Goal: Task Accomplishment & Management: Use online tool/utility

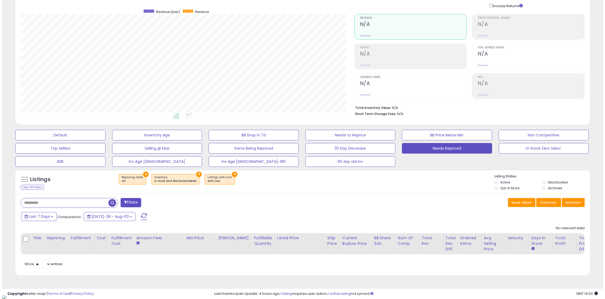
scroll to position [108, 334]
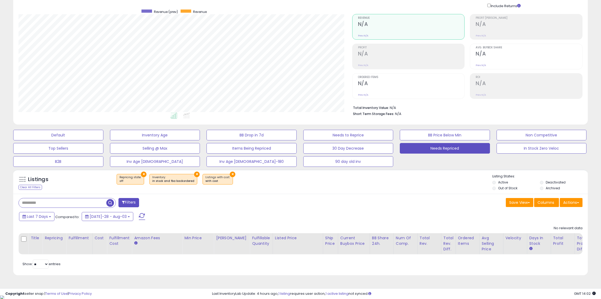
click at [139, 219] on span at bounding box center [142, 216] width 6 height 7
click at [81, 132] on button "Default" at bounding box center [58, 135] width 90 height 11
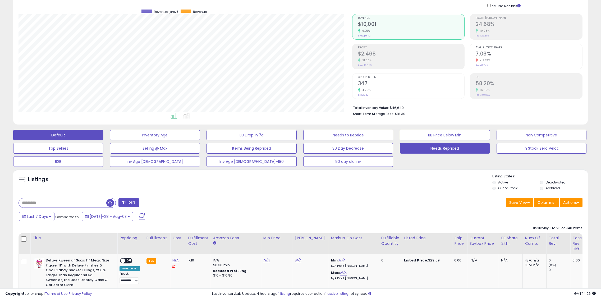
click at [200, 140] on button "Needs Repriced" at bounding box center [155, 135] width 90 height 11
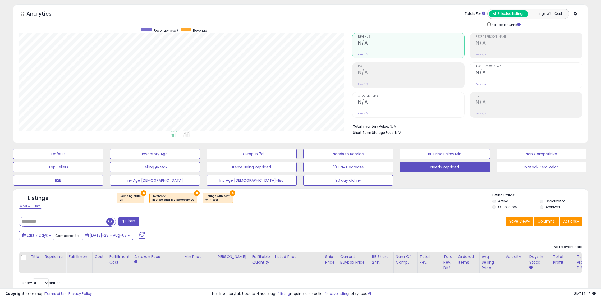
scroll to position [0, 0]
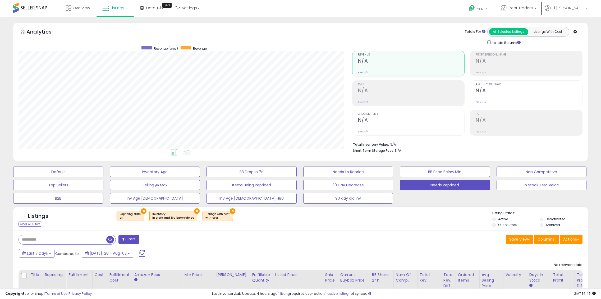
click at [33, 11] on span at bounding box center [30, 8] width 34 height 10
click at [34, 7] on span at bounding box center [30, 8] width 34 height 10
click at [113, 12] on link "Listings" at bounding box center [115, 8] width 34 height 16
click at [111, 29] on icon at bounding box center [119, 26] width 23 height 7
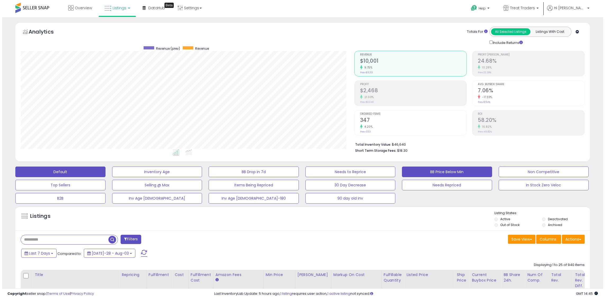
scroll to position [108, 334]
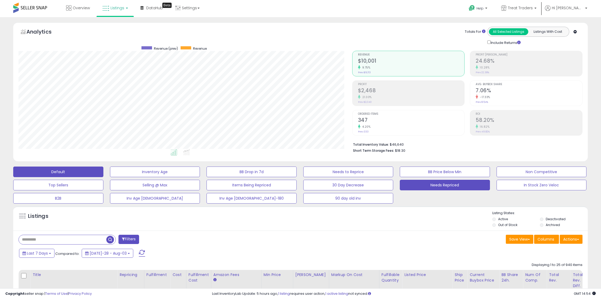
click at [200, 177] on button "Needs Repriced" at bounding box center [155, 172] width 90 height 11
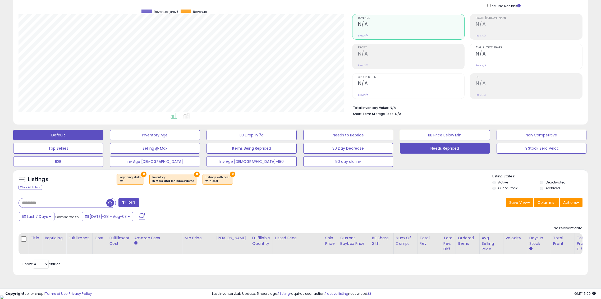
click at [59, 133] on button "Default" at bounding box center [58, 135] width 90 height 11
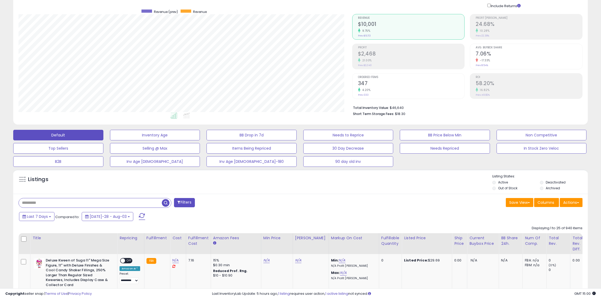
click at [80, 201] on input "text" at bounding box center [90, 202] width 143 height 9
paste input "**********"
type input "**********"
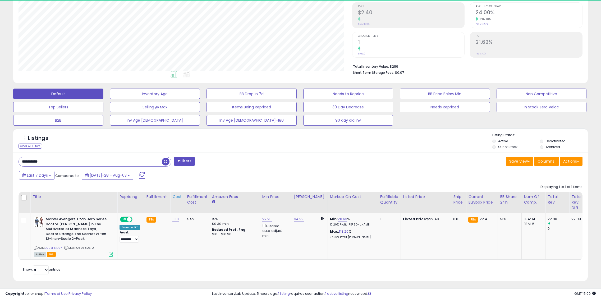
scroll to position [79, 0]
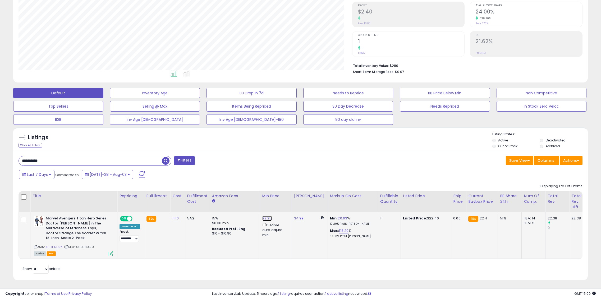
click at [266, 220] on link "22.25" at bounding box center [267, 218] width 10 height 5
drag, startPoint x: 256, startPoint y: 201, endPoint x: 222, endPoint y: 200, distance: 33.9
click at [222, 200] on div "***** This will override store markup" at bounding box center [260, 202] width 76 height 19
type input "**"
click at [281, 200] on icon "submit" at bounding box center [279, 199] width 3 height 3
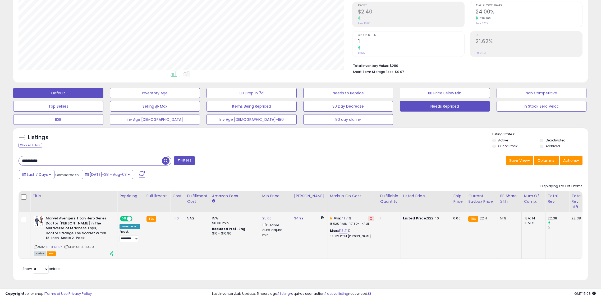
click at [200, 98] on button "Needs Repriced" at bounding box center [155, 93] width 90 height 11
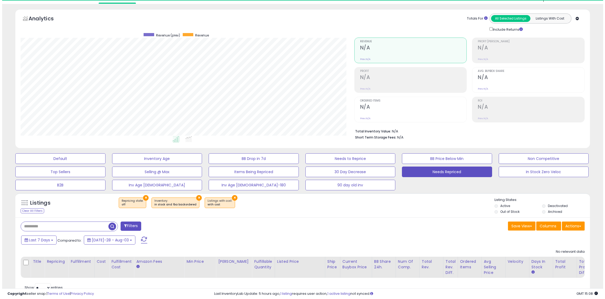
scroll to position [0, 0]
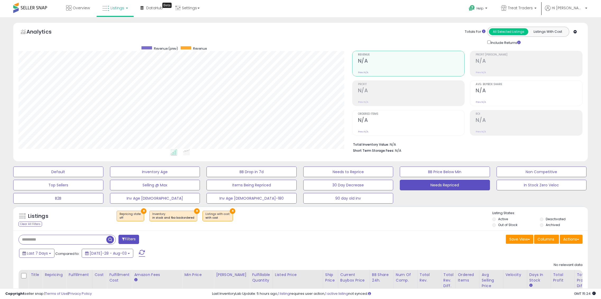
click at [139, 253] on span at bounding box center [142, 253] width 6 height 7
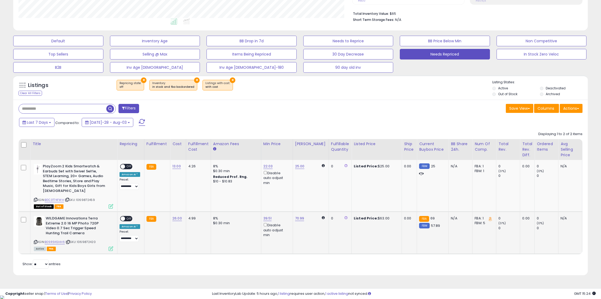
scroll to position [108, 334]
click at [300, 166] on link "25.00" at bounding box center [300, 166] width 10 height 5
drag, startPoint x: 280, startPoint y: 151, endPoint x: 249, endPoint y: 148, distance: 30.8
click at [249, 148] on table "Title Repricing" at bounding box center [398, 196] width 758 height 115
type input "**"
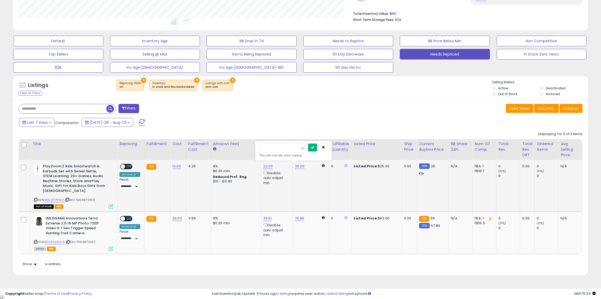
click at [317, 144] on button "submit" at bounding box center [312, 148] width 9 height 8
click at [129, 165] on span "OFF" at bounding box center [129, 167] width 8 height 4
click at [126, 215] on td "**********" at bounding box center [130, 233] width 27 height 42
click at [129, 221] on span "OFF" at bounding box center [129, 219] width 8 height 4
